Goal: Information Seeking & Learning: Learn about a topic

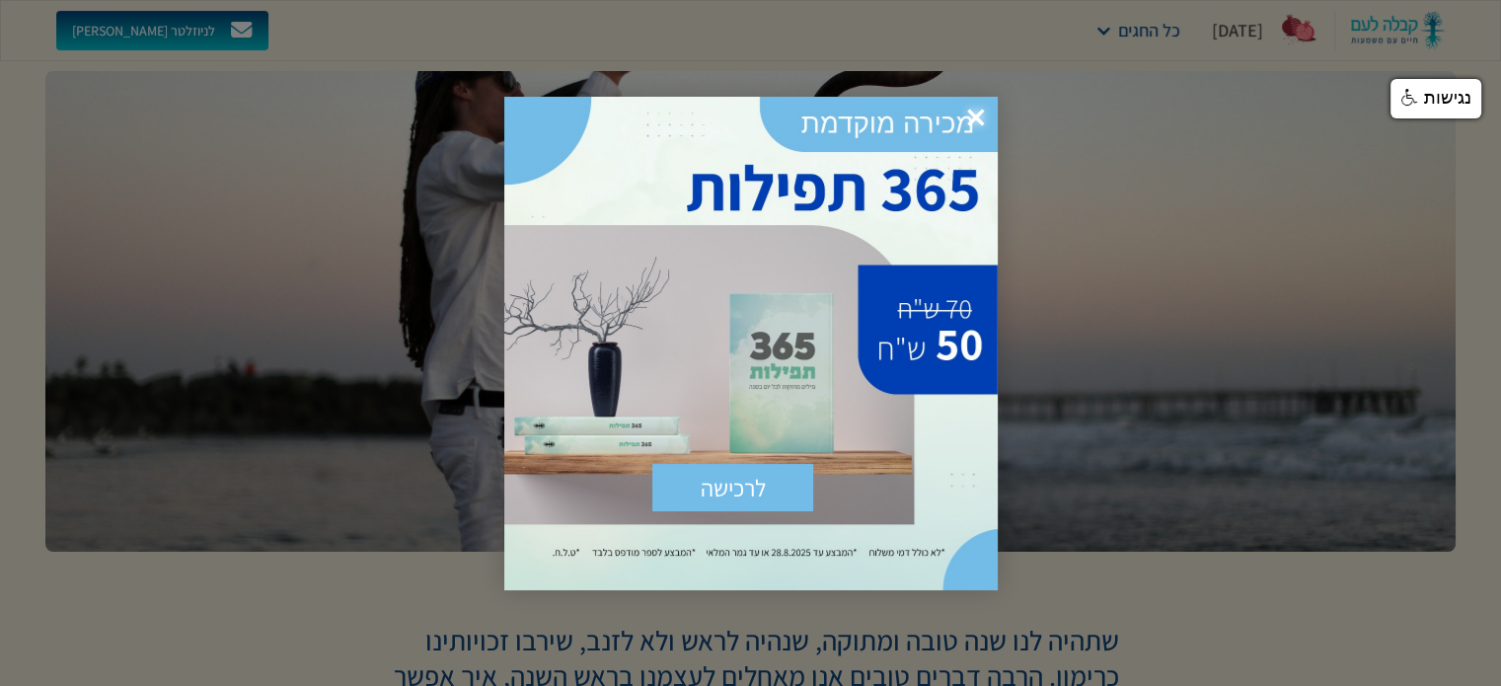
click at [981, 113] on span "×" at bounding box center [975, 118] width 43 height 43
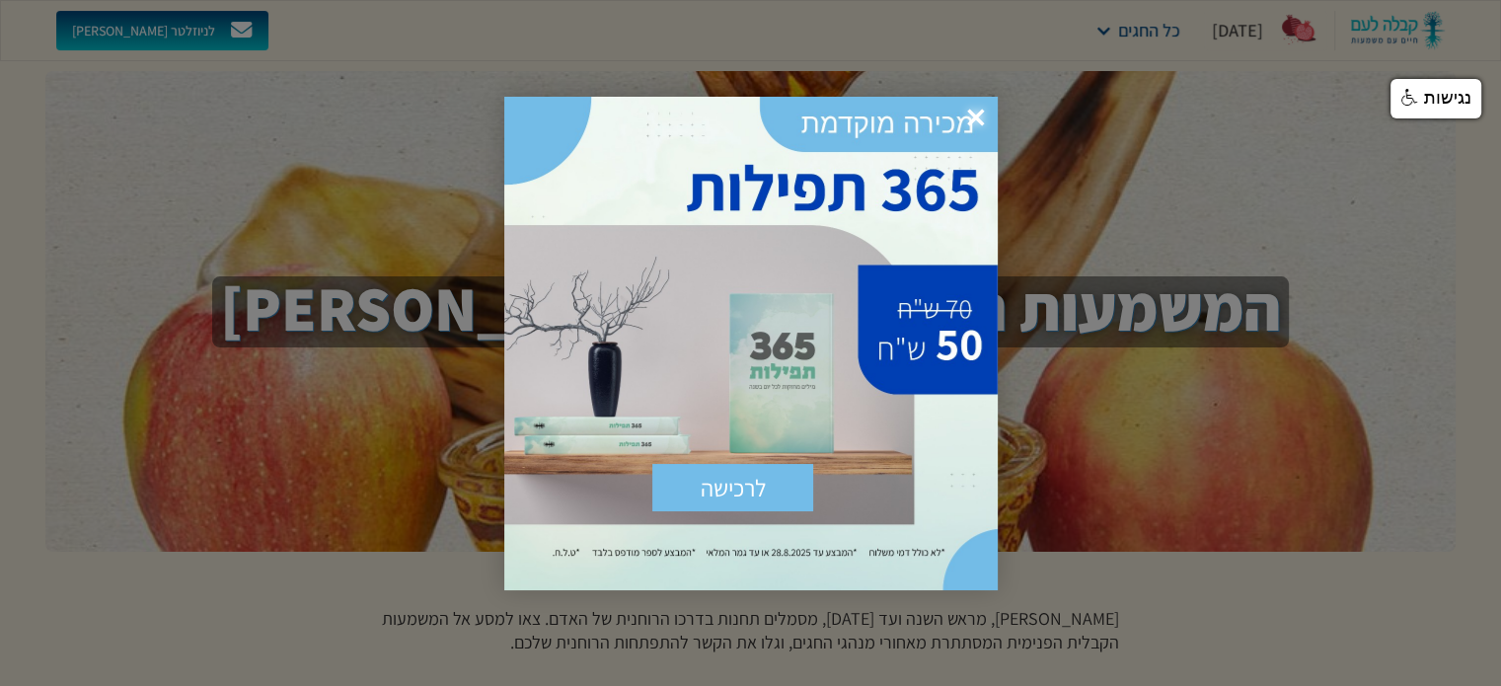
click at [975, 106] on span "×" at bounding box center [975, 118] width 43 height 43
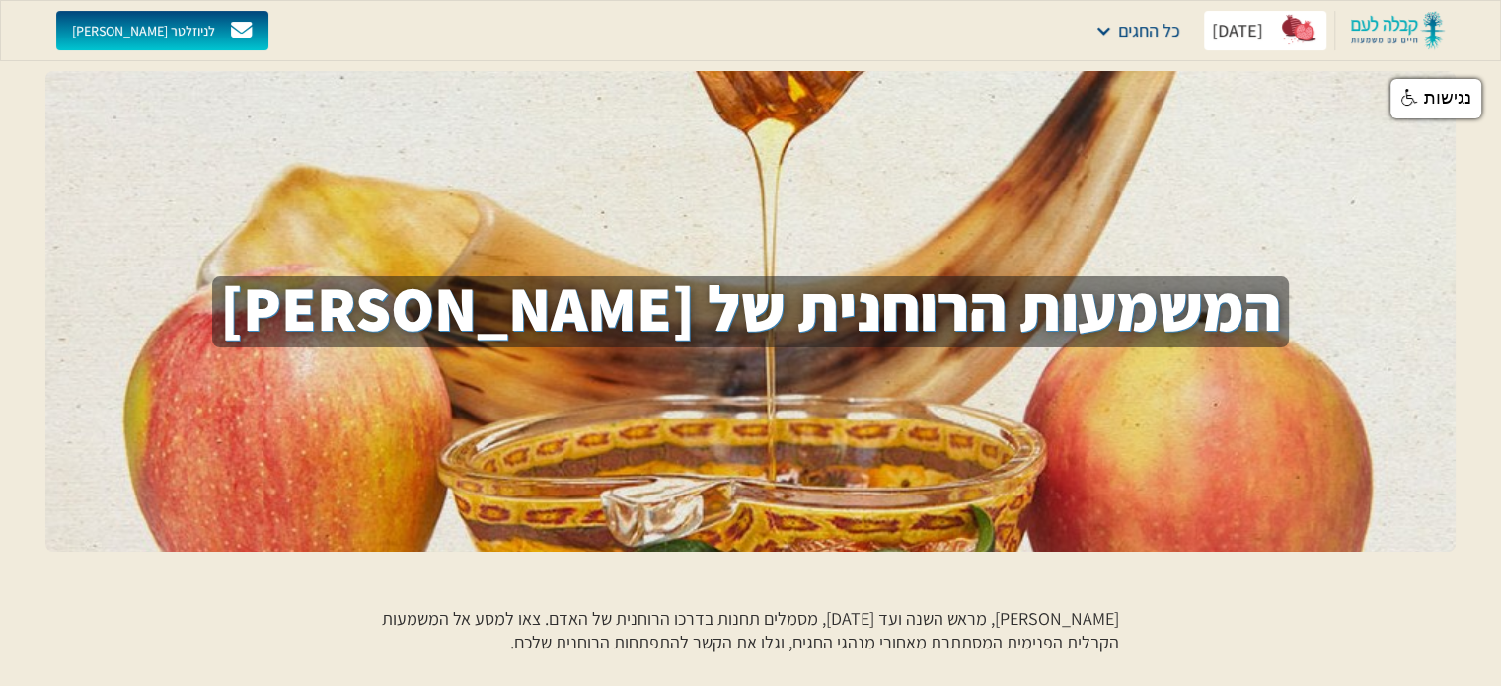
click at [1251, 32] on div "[DATE]" at bounding box center [1237, 31] width 51 height 24
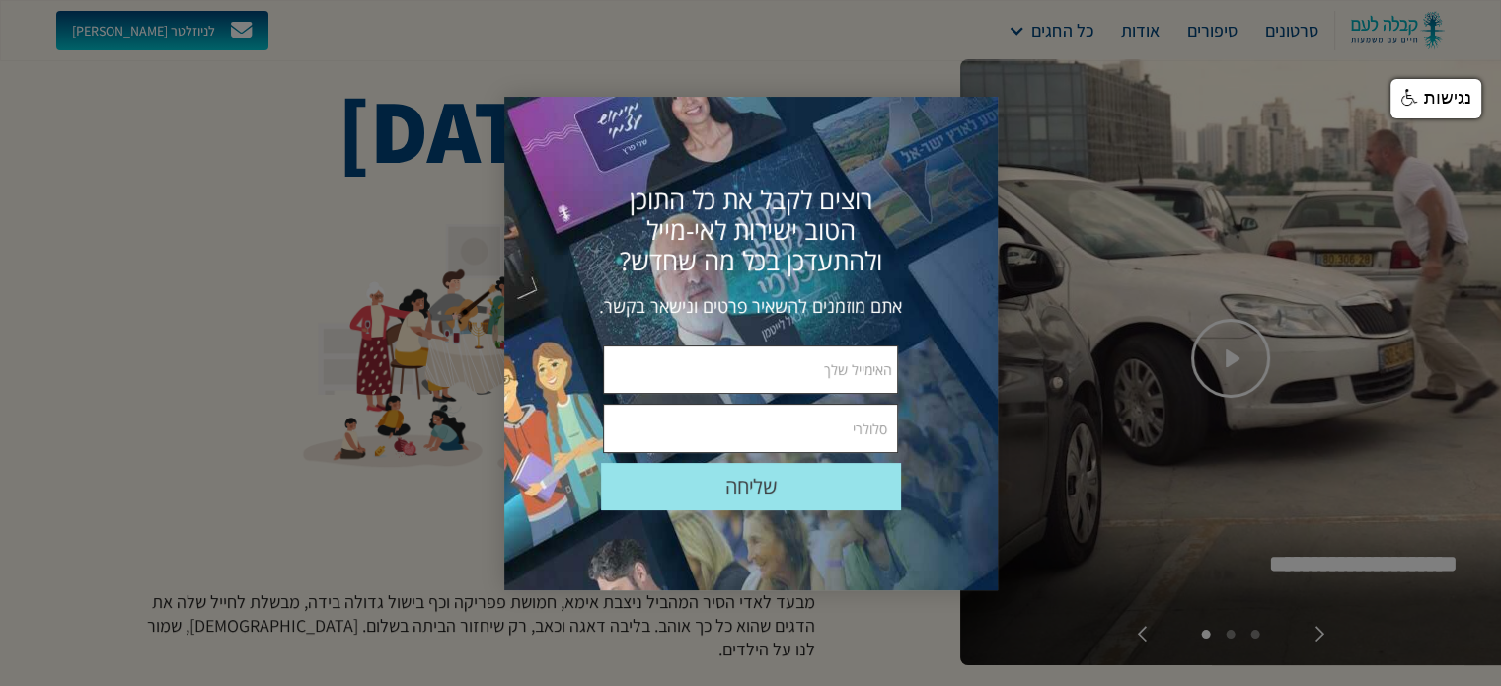
scroll to position [296, 0]
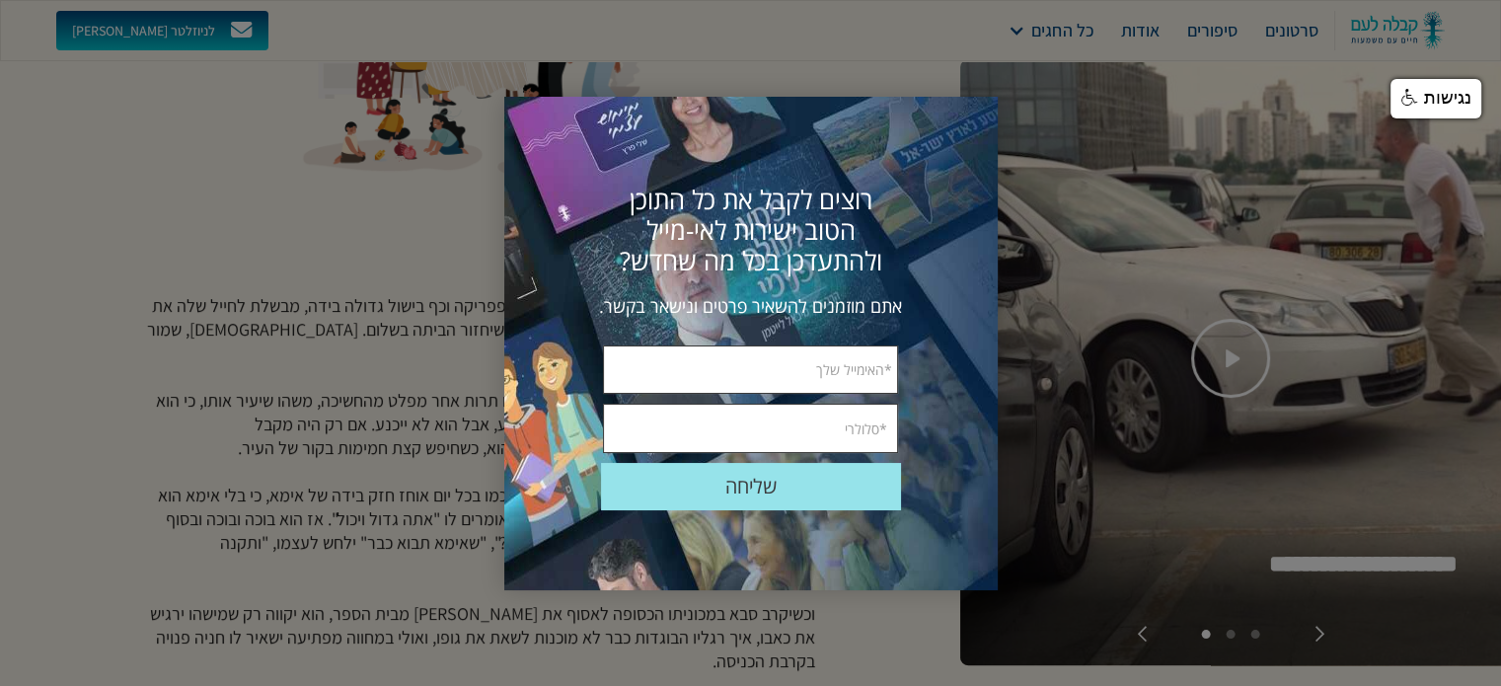
click at [399, 149] on div at bounding box center [750, 343] width 1501 height 686
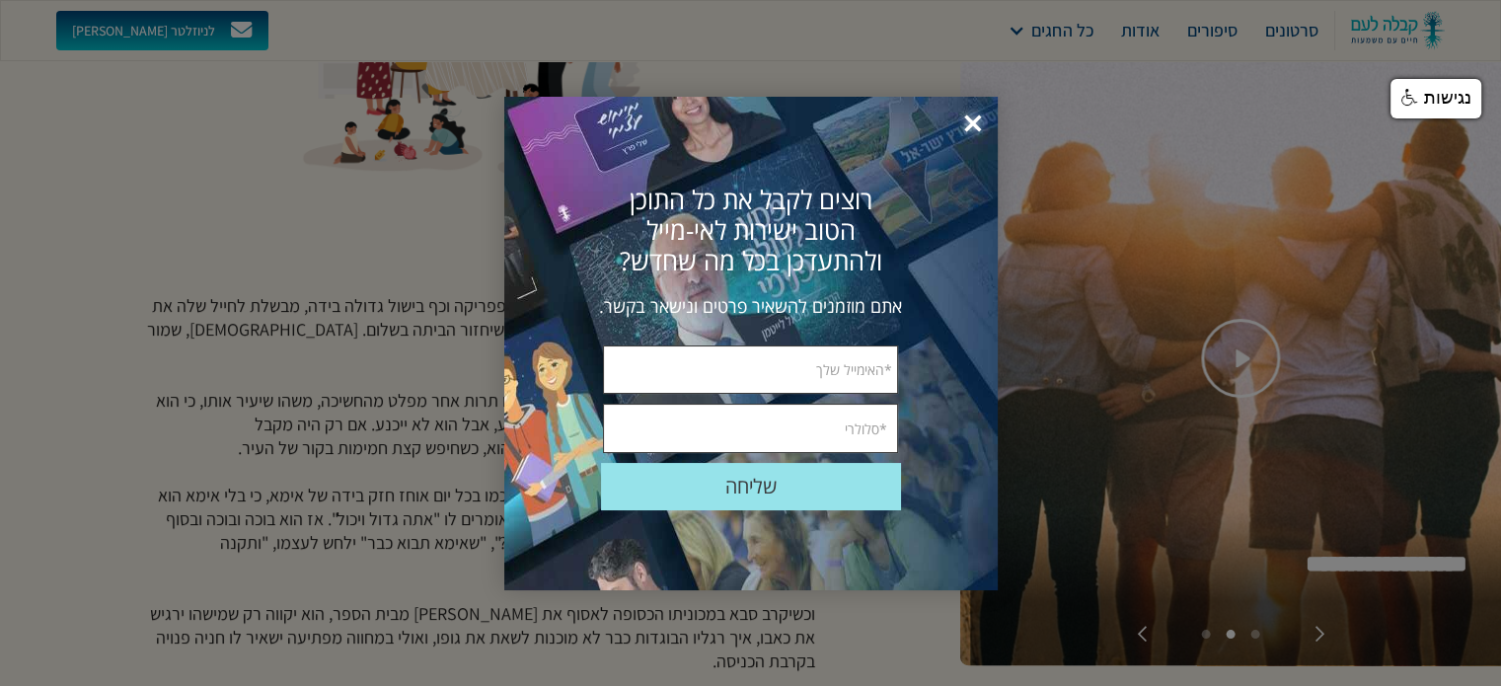
drag, startPoint x: 976, startPoint y: 122, endPoint x: 957, endPoint y: 128, distance: 19.7
click at [977, 122] on span "×" at bounding box center [972, 124] width 43 height 43
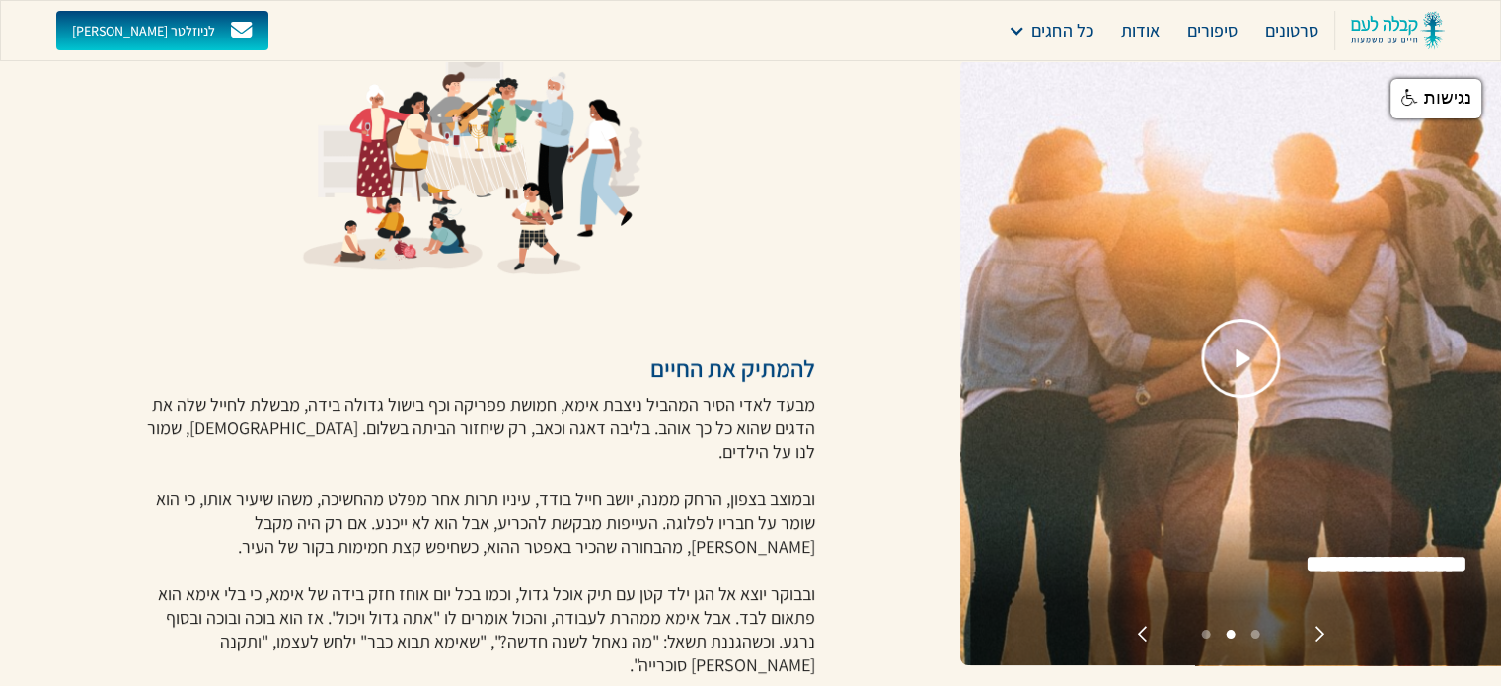
scroll to position [197, 0]
